Goal: Task Accomplishment & Management: Use online tool/utility

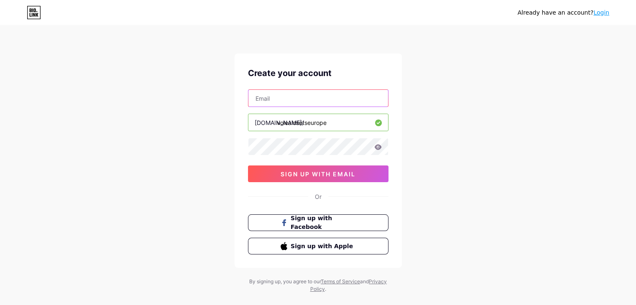
click at [333, 104] on input "text" at bounding box center [318, 98] width 140 height 17
paste input "[EMAIL_ADDRESS][DOMAIN_NAME]"
type input "[EMAIL_ADDRESS][DOMAIN_NAME]"
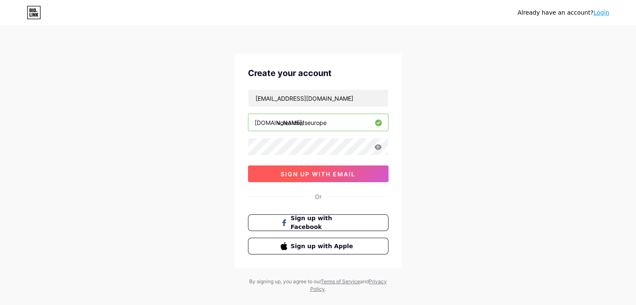
click at [295, 176] on span "sign up with email" at bounding box center [318, 174] width 75 height 7
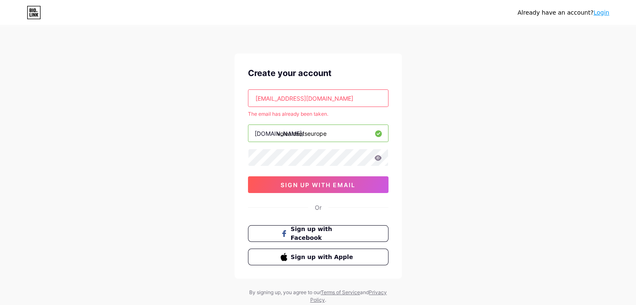
click at [607, 13] on link "Login" at bounding box center [601, 12] width 16 height 7
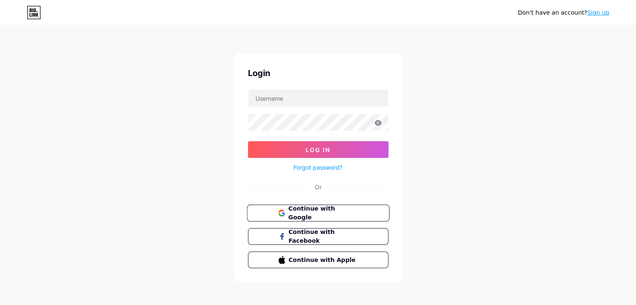
click at [310, 212] on span "Continue with Google" at bounding box center [323, 213] width 70 height 18
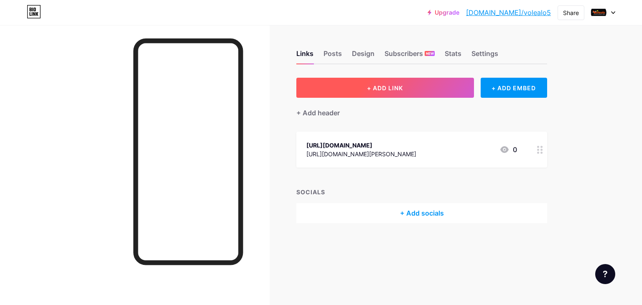
click at [425, 89] on button "+ ADD LINK" at bounding box center [385, 88] width 178 height 20
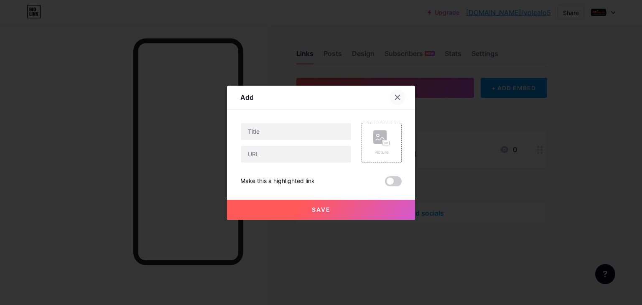
click at [396, 97] on icon at bounding box center [397, 97] width 7 height 7
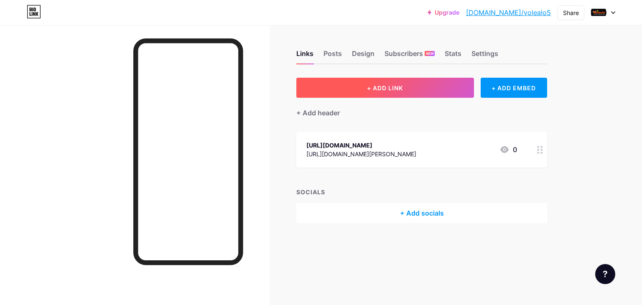
click at [447, 90] on button "+ ADD LINK" at bounding box center [385, 88] width 178 height 20
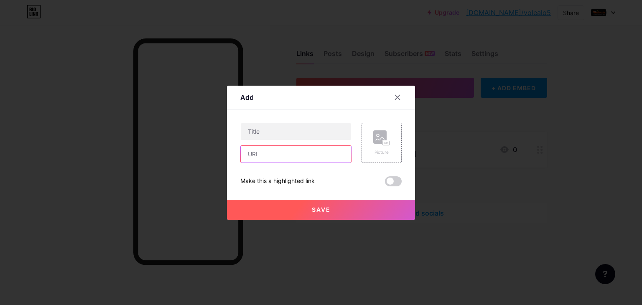
click at [290, 161] on input "text" at bounding box center [296, 154] width 110 height 17
paste input "https://www.volealo.com/products/raqueta-wilson-intrigue-se-tns"
type input "https://www.volealo.com/products/raqueta-wilson-intrigue-se-tns"
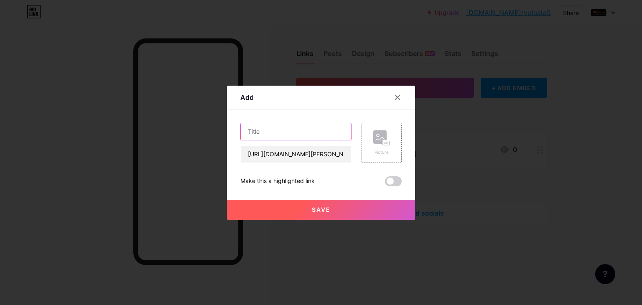
click at [326, 131] on input "text" at bounding box center [296, 131] width 110 height 17
paste input "Wilson Intrigue Se Tns Racket: Lightness and Control"
type input "Wilson Intrigue Se Tns Racket: Lightness and Control"
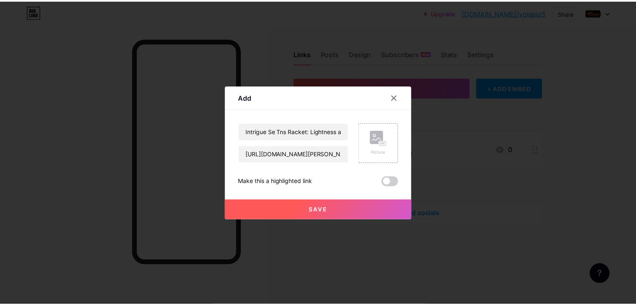
scroll to position [0, 0]
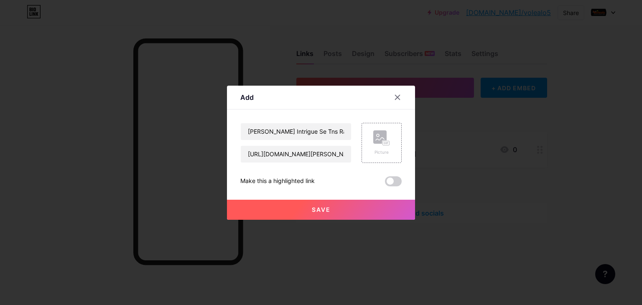
click at [354, 215] on button "Save" at bounding box center [321, 210] width 188 height 20
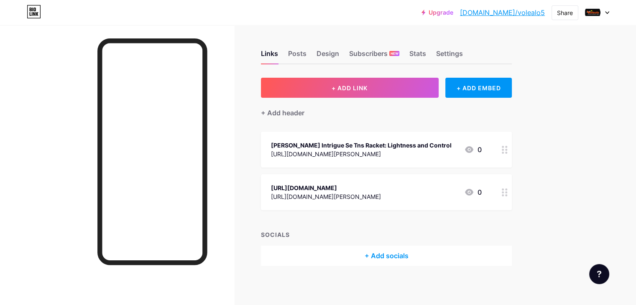
click at [512, 155] on div at bounding box center [505, 150] width 14 height 36
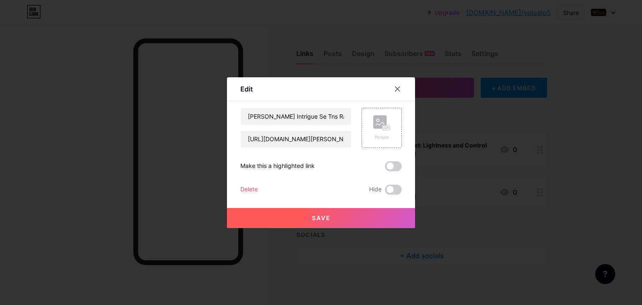
click at [541, 155] on div at bounding box center [321, 152] width 642 height 305
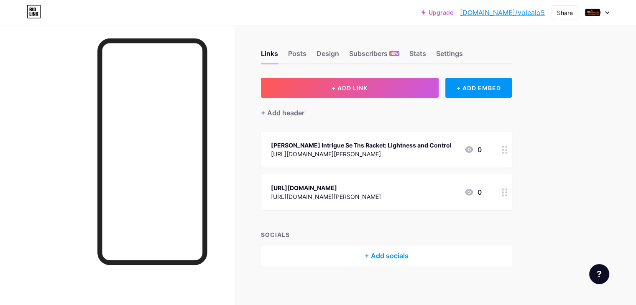
click at [512, 155] on div at bounding box center [505, 150] width 14 height 36
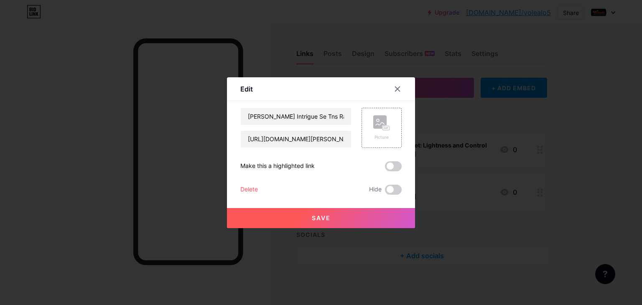
click at [521, 151] on div at bounding box center [321, 152] width 642 height 305
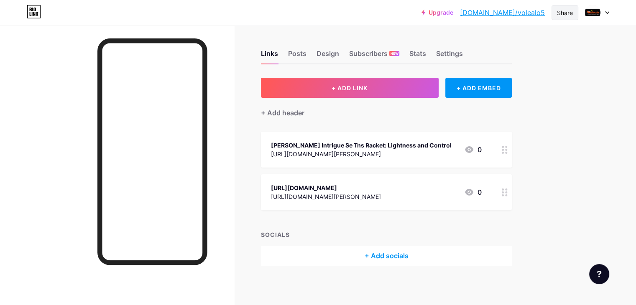
click at [566, 13] on div "Share" at bounding box center [565, 12] width 16 height 9
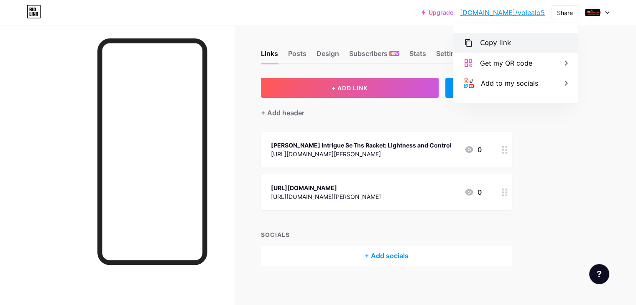
click at [523, 38] on div "Copy link" at bounding box center [515, 43] width 125 height 20
